Goal: Task Accomplishment & Management: Manage account settings

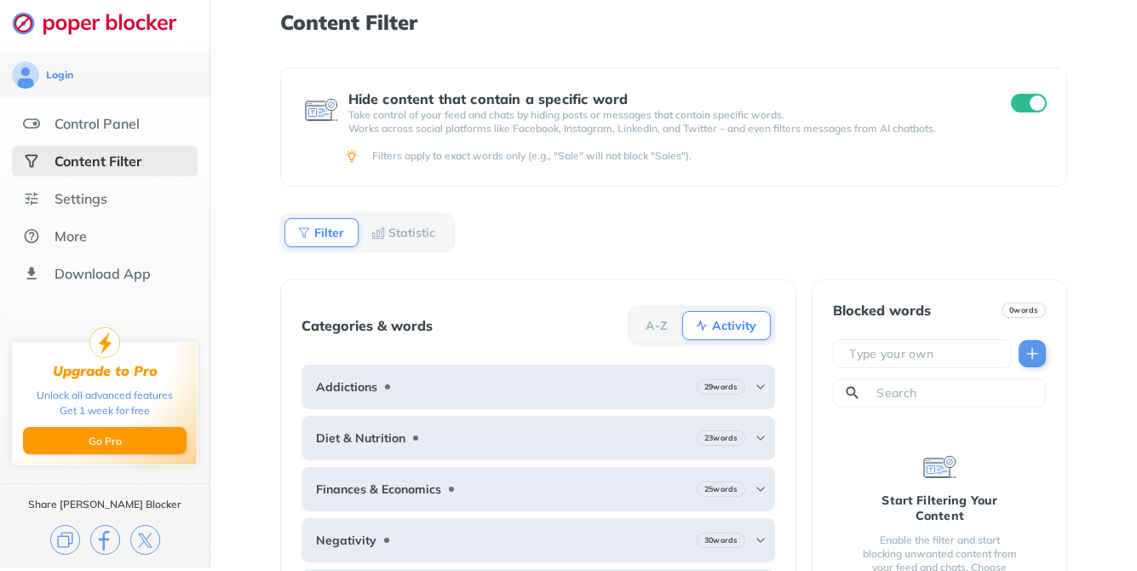
scroll to position [51, 0]
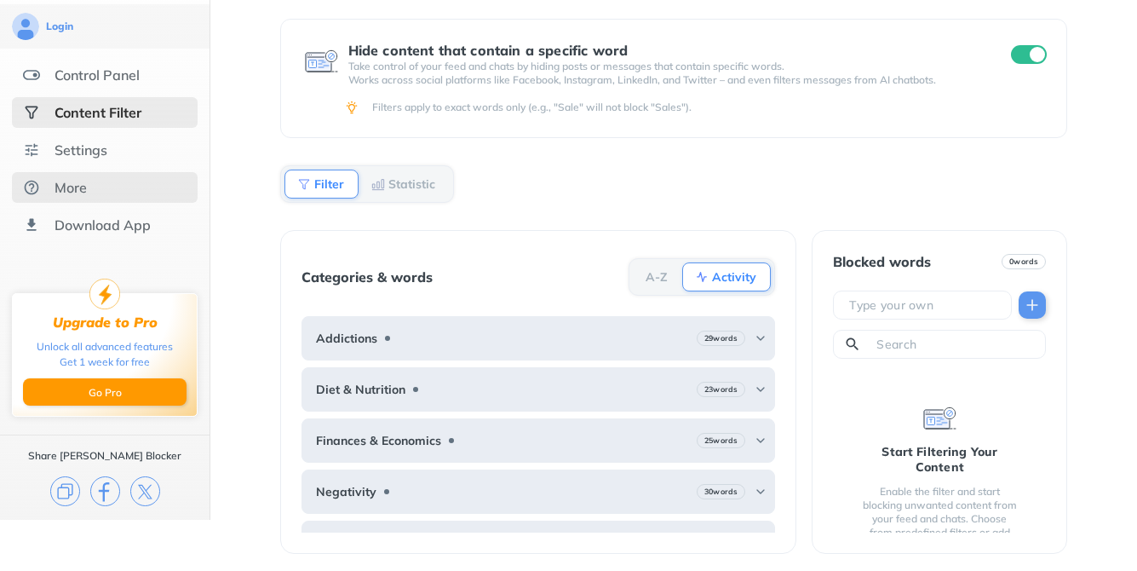
click at [112, 188] on div "More" at bounding box center [105, 187] width 186 height 31
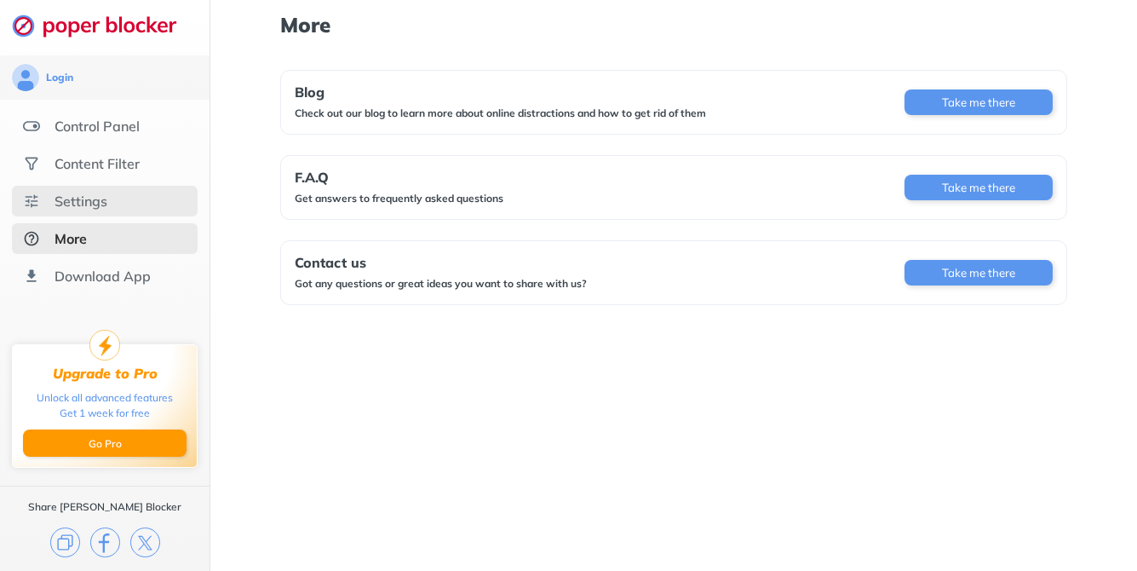
click at [141, 191] on div "Settings" at bounding box center [105, 201] width 186 height 31
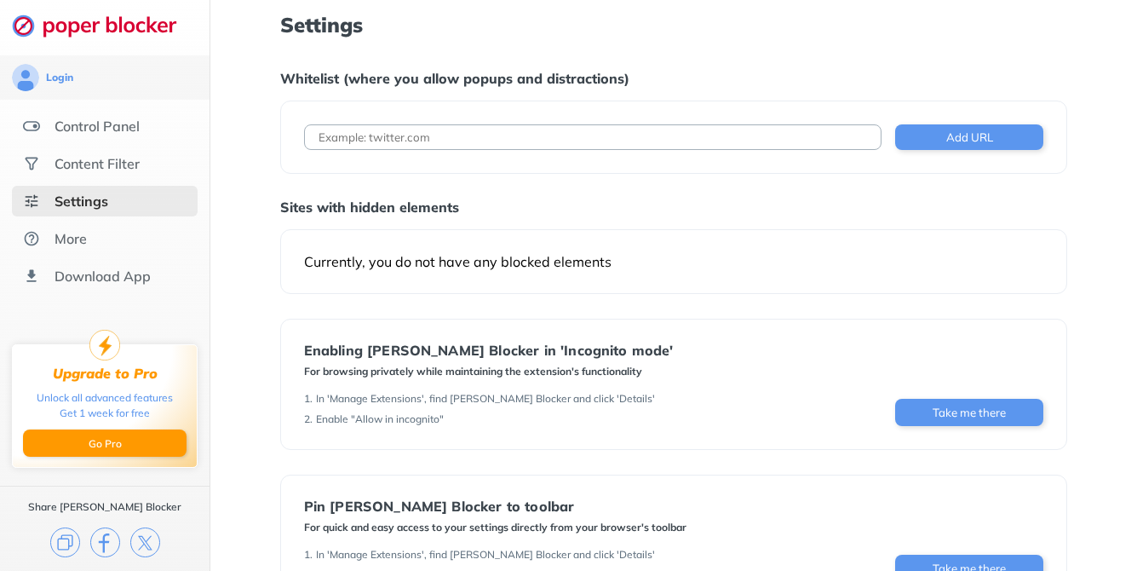
click at [680, 138] on input at bounding box center [593, 137] width 578 height 26
type input "[DOMAIN_NAME]"
click at [964, 146] on button "Add URL" at bounding box center [969, 137] width 148 height 26
